Goal: Navigation & Orientation: Find specific page/section

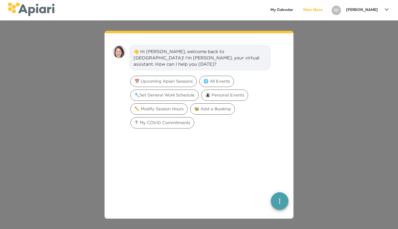
scroll to position [9, 0]
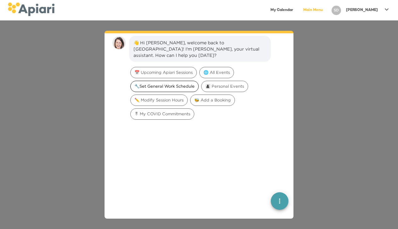
click at [186, 83] on span "🔧Set General Work Schedule" at bounding box center [165, 86] width 68 height 6
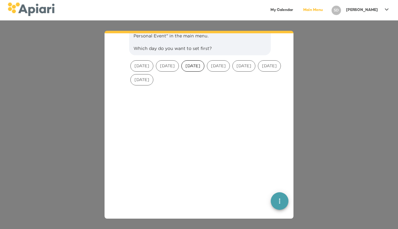
scroll to position [90, 0]
click at [279, 198] on icon "quick menu" at bounding box center [280, 202] width 8 height 8
click at [263, 128] on div at bounding box center [199, 173] width 179 height 170
click at [243, 110] on div at bounding box center [199, 173] width 179 height 170
click at [263, 150] on div at bounding box center [199, 173] width 179 height 170
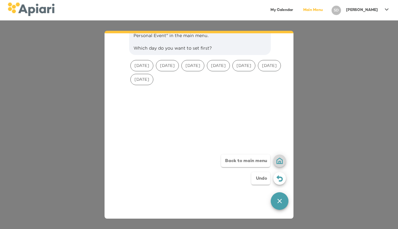
click at [278, 162] on img "button" at bounding box center [279, 161] width 6 height 6
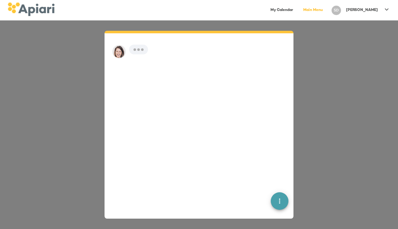
scroll to position [9, 0]
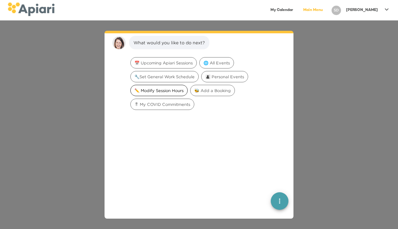
click at [160, 93] on span "✏️ Modify Session Hours" at bounding box center [159, 91] width 57 height 6
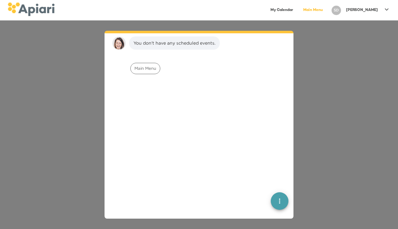
scroll to position [48, 0]
click at [153, 69] on span "Main Menu" at bounding box center [145, 68] width 29 height 6
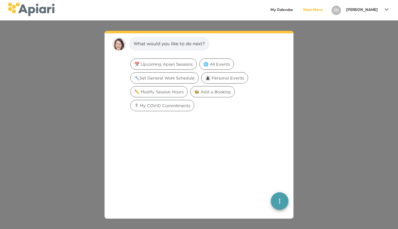
scroll to position [93, 0]
click at [326, 9] on link "Main Menu" at bounding box center [312, 10] width 27 height 13
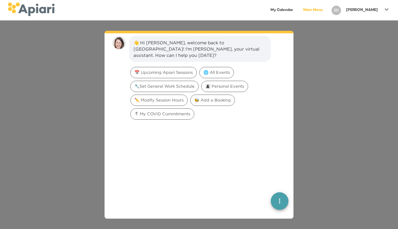
scroll to position [0, 0]
click at [174, 83] on span "🔧Set General Work Schedule" at bounding box center [165, 86] width 68 height 6
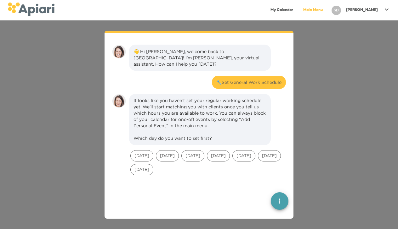
click at [326, 6] on link "Main Menu" at bounding box center [312, 10] width 27 height 13
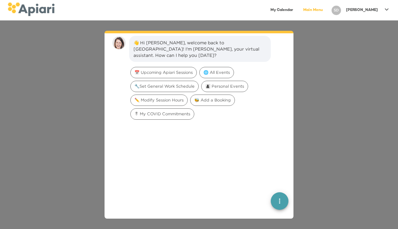
drag, startPoint x: 326, startPoint y: 6, endPoint x: 321, endPoint y: -7, distance: 14.7
click at [279, 199] on icon "quick menu" at bounding box center [280, 202] width 8 height 8
click at [255, 181] on div "Back to main menu" at bounding box center [245, 178] width 49 height 13
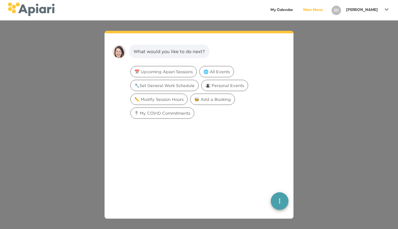
scroll to position [9, 0]
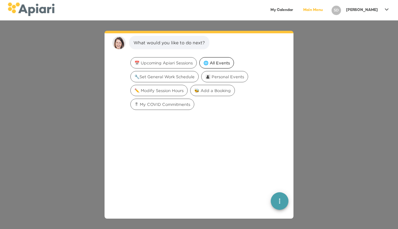
click at [225, 63] on span "🌐 All Events" at bounding box center [217, 63] width 34 height 6
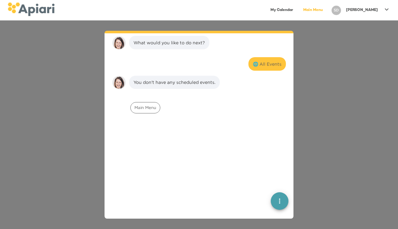
scroll to position [48, 0]
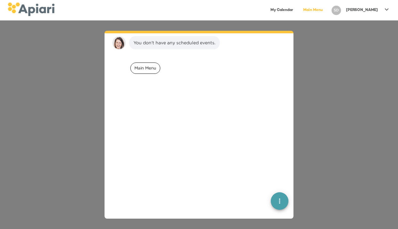
click at [151, 69] on span "Main Menu" at bounding box center [145, 68] width 29 height 6
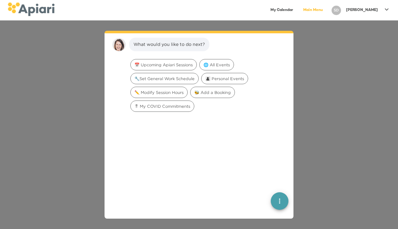
scroll to position [93, 0]
click at [326, 11] on link "Main Menu" at bounding box center [312, 10] width 27 height 13
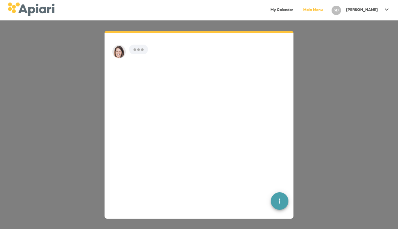
scroll to position [9, 0]
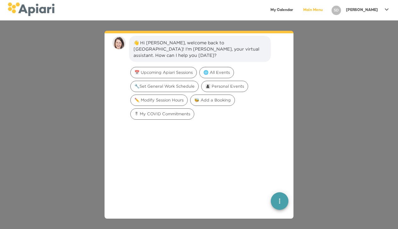
click at [294, 4] on link "My Calendar" at bounding box center [282, 10] width 30 height 13
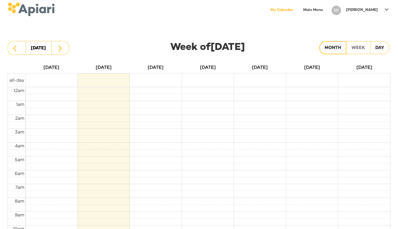
click at [338, 48] on div "Month" at bounding box center [332, 48] width 16 height 8
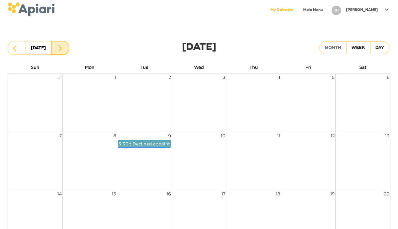
click at [57, 47] on icon "button" at bounding box center [60, 49] width 8 height 8
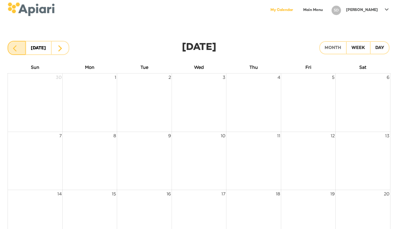
click at [16, 45] on icon "button" at bounding box center [17, 49] width 8 height 8
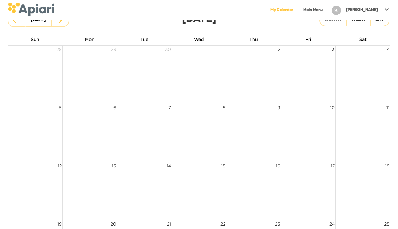
scroll to position [27, 0]
click at [84, 127] on td at bounding box center [89, 133] width 54 height 58
click at [91, 130] on td at bounding box center [89, 133] width 54 height 58
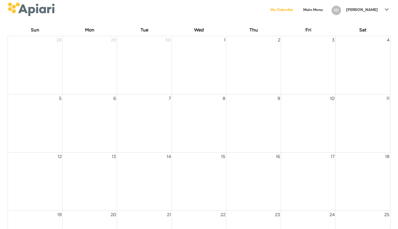
scroll to position [38, 0]
click at [91, 130] on td at bounding box center [89, 123] width 54 height 58
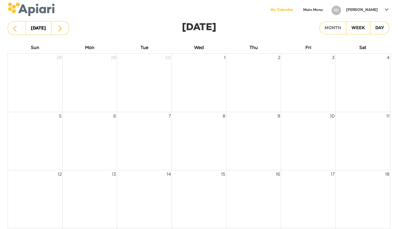
scroll to position [21, 0]
click at [96, 123] on td at bounding box center [89, 140] width 54 height 58
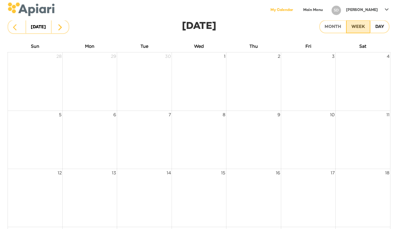
click at [358, 30] on div "Week" at bounding box center [358, 27] width 14 height 8
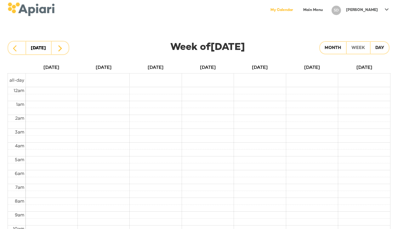
scroll to position [0, 0]
click at [63, 49] on icon "button" at bounding box center [60, 49] width 8 height 8
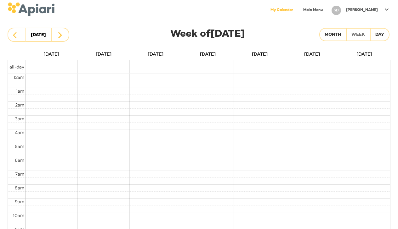
scroll to position [14, 0]
click at [109, 69] on td at bounding box center [103, 66] width 52 height 13
click at [16, 67] on span "all-day" at bounding box center [16, 66] width 15 height 5
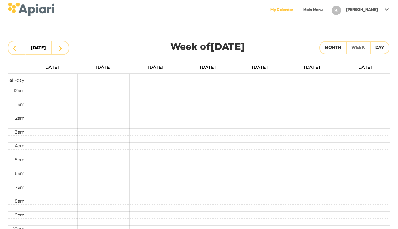
scroll to position [0, 0]
click at [383, 46] on div "Day" at bounding box center [379, 48] width 9 height 8
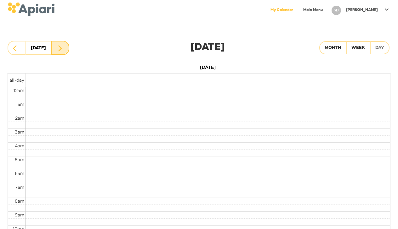
click at [61, 50] on icon "button" at bounding box center [60, 49] width 8 height 8
click at [14, 83] on td "all-day" at bounding box center [17, 80] width 18 height 13
click at [15, 82] on td "all-day" at bounding box center [17, 80] width 18 height 13
click at [23, 97] on td at bounding box center [17, 97] width 18 height 7
click at [78, 75] on div at bounding box center [199, 76] width 382 height 4
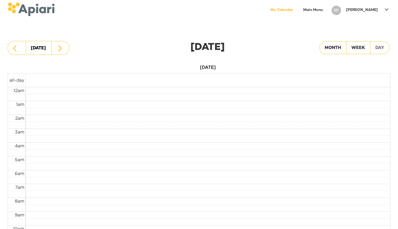
click at [78, 75] on div at bounding box center [199, 76] width 382 height 4
click at [89, 81] on td at bounding box center [207, 80] width 364 height 13
click at [91, 93] on td at bounding box center [207, 90] width 364 height 7
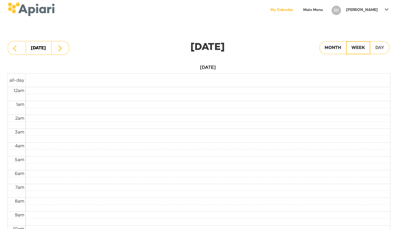
click at [363, 51] on div "Week" at bounding box center [358, 48] width 14 height 8
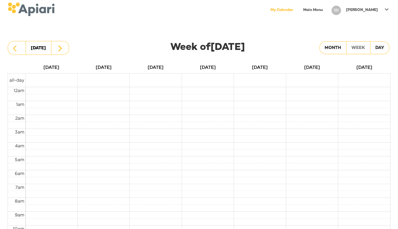
click at [57, 94] on td at bounding box center [207, 97] width 364 height 7
click at [49, 89] on td at bounding box center [207, 90] width 364 height 7
click at [116, 91] on td at bounding box center [207, 90] width 364 height 7
click at [113, 82] on td at bounding box center [103, 80] width 52 height 13
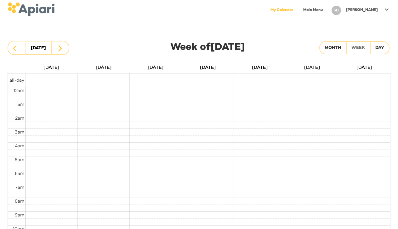
click at [21, 80] on span "all-day" at bounding box center [16, 80] width 15 height 5
click at [365, 82] on td at bounding box center [364, 80] width 52 height 13
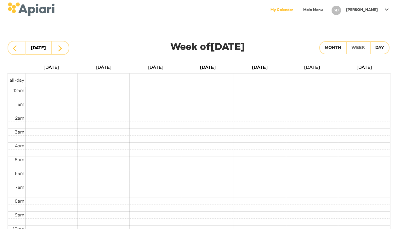
click at [364, 89] on td at bounding box center [207, 90] width 364 height 7
click at [363, 100] on td at bounding box center [207, 97] width 364 height 7
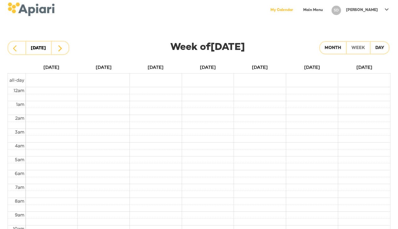
click at [42, 96] on td at bounding box center [207, 97] width 364 height 7
click at [15, 84] on td "all-day" at bounding box center [17, 80] width 18 height 13
click at [17, 81] on span "all-day" at bounding box center [16, 80] width 15 height 5
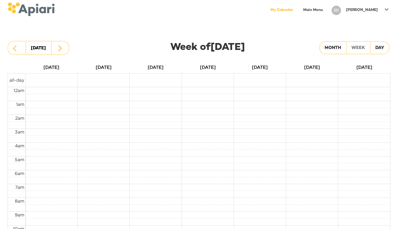
click at [17, 81] on span "all-day" at bounding box center [16, 80] width 15 height 5
click at [374, 10] on p "[PERSON_NAME]" at bounding box center [362, 10] width 32 height 5
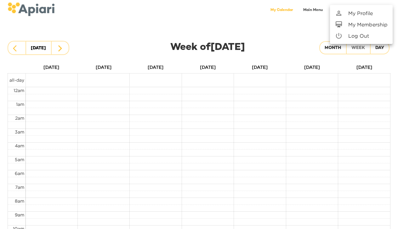
click at [308, 37] on div at bounding box center [199, 114] width 398 height 229
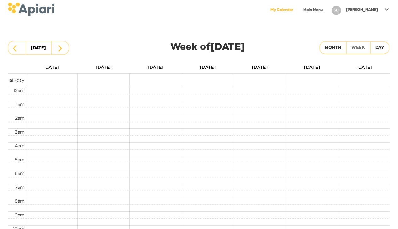
click at [387, 8] on icon at bounding box center [387, 10] width 8 height 8
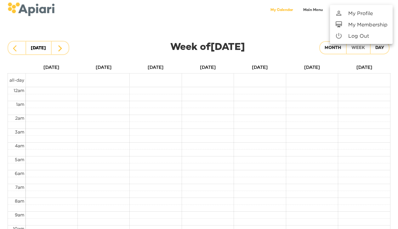
click at [359, 87] on div at bounding box center [199, 114] width 398 height 229
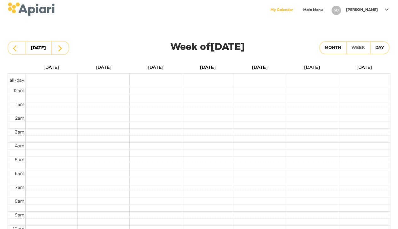
click at [326, 12] on link "Main Menu" at bounding box center [312, 10] width 27 height 13
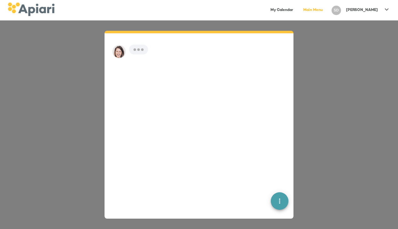
scroll to position [9, 0]
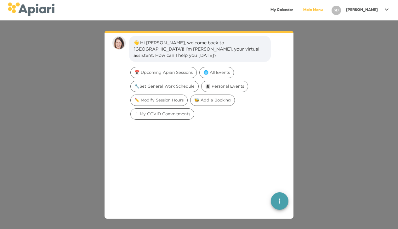
click at [297, 11] on link "My Calendar" at bounding box center [282, 10] width 30 height 13
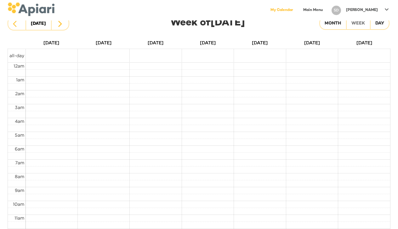
scroll to position [25, 0]
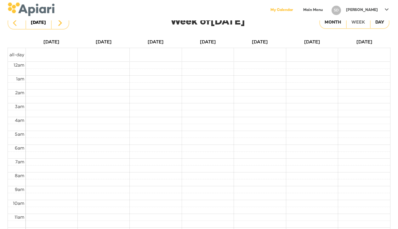
click at [358, 55] on td at bounding box center [364, 54] width 52 height 13
click at [330, 58] on td at bounding box center [312, 54] width 52 height 13
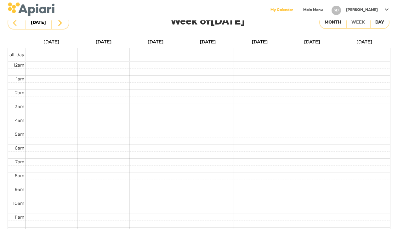
click at [330, 58] on td at bounding box center [312, 54] width 52 height 13
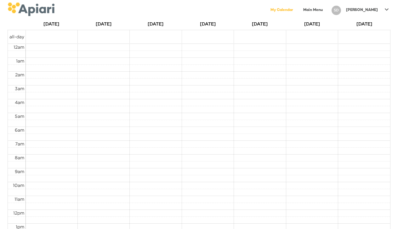
scroll to position [43, 0]
click at [17, 38] on span "all-day" at bounding box center [16, 36] width 15 height 5
click at [21, 35] on span "all-day" at bounding box center [16, 36] width 15 height 5
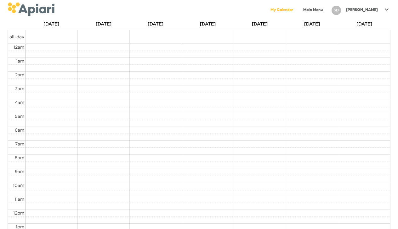
click at [21, 35] on span "all-day" at bounding box center [16, 36] width 15 height 5
click at [15, 36] on span "all-day" at bounding box center [16, 36] width 15 height 5
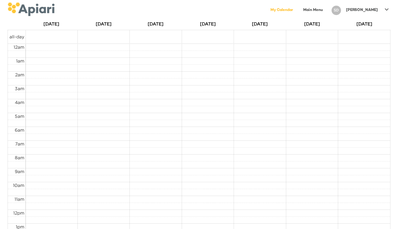
click at [15, 36] on span "all-day" at bounding box center [16, 36] width 15 height 5
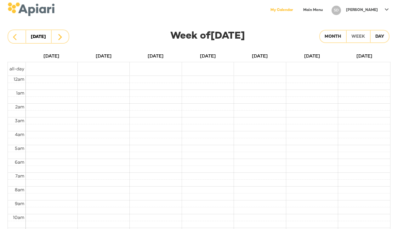
scroll to position [2, 0]
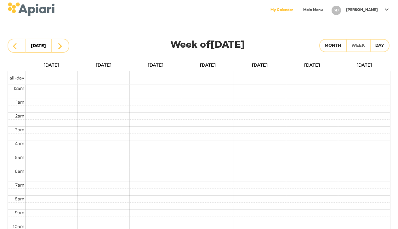
click at [297, 9] on link "My Calendar" at bounding box center [282, 10] width 30 height 13
click at [326, 11] on link "Main Menu" at bounding box center [312, 10] width 27 height 13
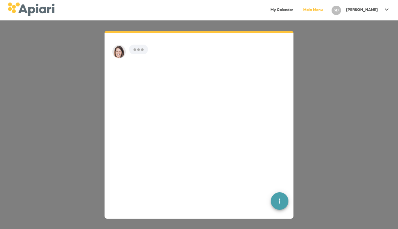
scroll to position [9, 0]
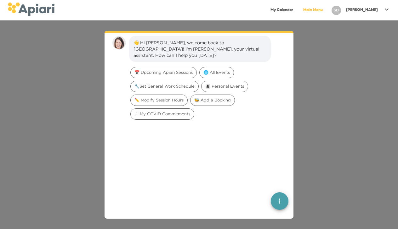
click at [341, 13] on div "SD" at bounding box center [335, 10] width 9 height 9
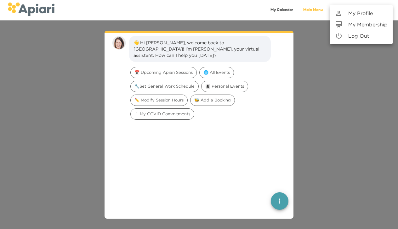
click at [323, 13] on div at bounding box center [199, 114] width 398 height 229
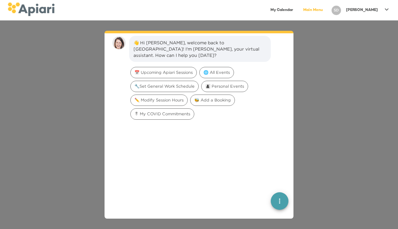
click at [326, 8] on link "Main Menu" at bounding box center [312, 10] width 27 height 13
click at [214, 97] on span "🐝 Add a Booking" at bounding box center [212, 100] width 44 height 6
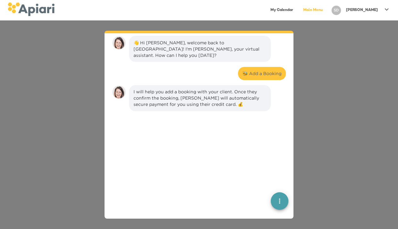
scroll to position [52, 0]
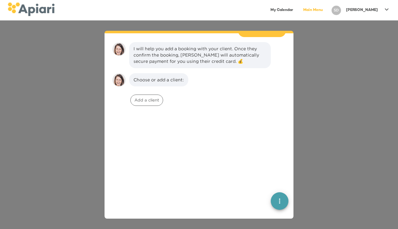
click at [351, 74] on div "👋 Hi [PERSON_NAME], welcome back to [GEOGRAPHIC_DATA]! I'm [PERSON_NAME], your …" at bounding box center [199, 124] width 398 height 209
click at [297, 10] on link "My Calendar" at bounding box center [282, 10] width 30 height 13
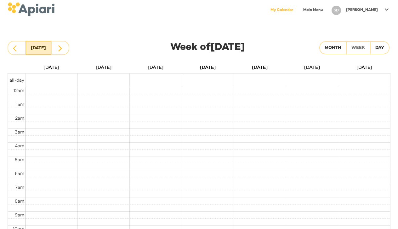
click at [41, 49] on div "[DATE]" at bounding box center [38, 48] width 15 height 9
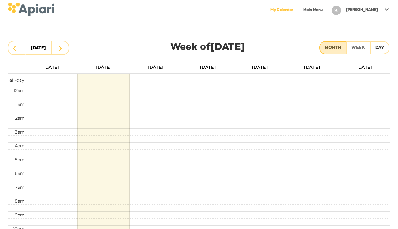
click at [331, 48] on div "Month" at bounding box center [332, 48] width 16 height 8
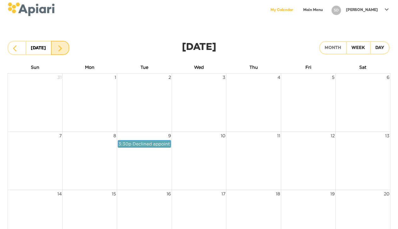
click at [59, 52] on button "button" at bounding box center [60, 48] width 18 height 14
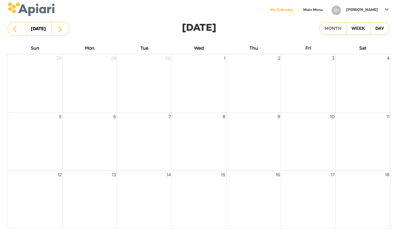
scroll to position [21, 0]
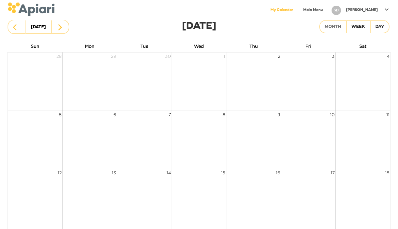
click at [85, 135] on td at bounding box center [89, 140] width 54 height 58
click at [93, 140] on td at bounding box center [89, 140] width 54 height 58
click at [149, 144] on td at bounding box center [144, 140] width 54 height 58
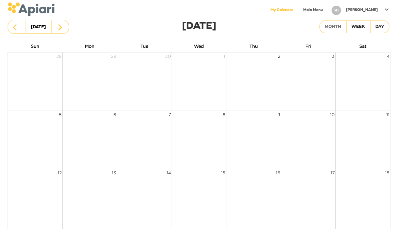
click at [149, 144] on td at bounding box center [144, 140] width 54 height 58
click at [88, 128] on td at bounding box center [89, 140] width 54 height 58
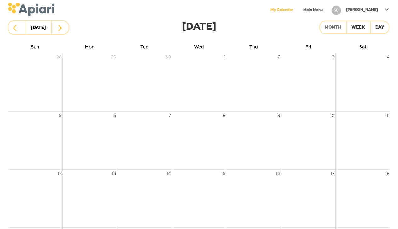
click at [88, 128] on td at bounding box center [89, 140] width 54 height 58
click at [359, 29] on div "Week" at bounding box center [358, 28] width 14 height 8
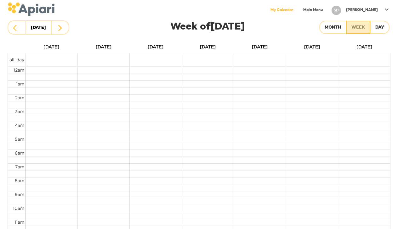
click at [359, 29] on div "Week" at bounding box center [358, 28] width 14 height 8
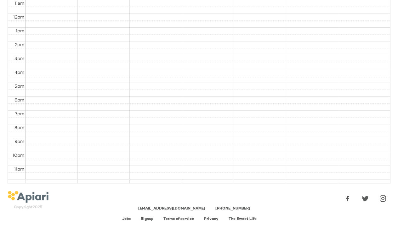
scroll to position [240, 0]
